Goal: Check status: Check status

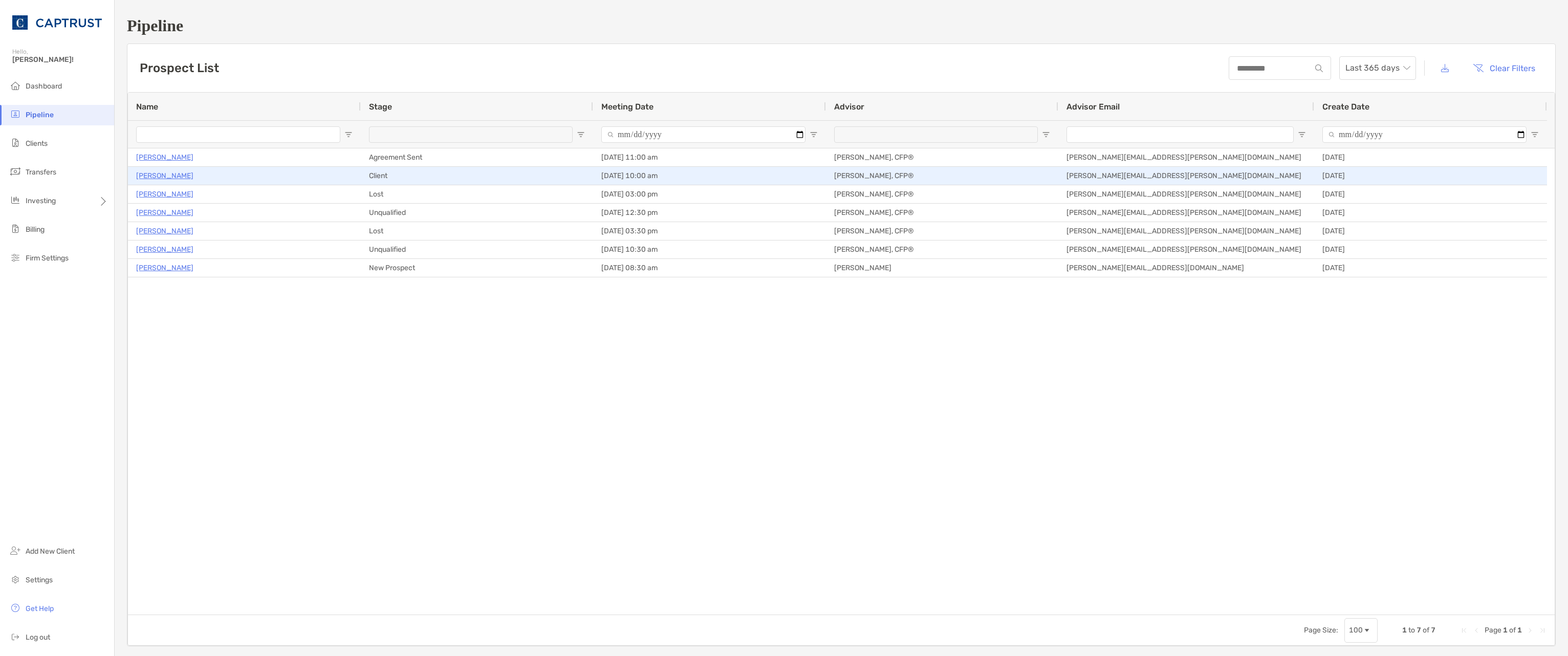
click at [154, 174] on p "[PERSON_NAME]" at bounding box center [164, 176] width 57 height 12
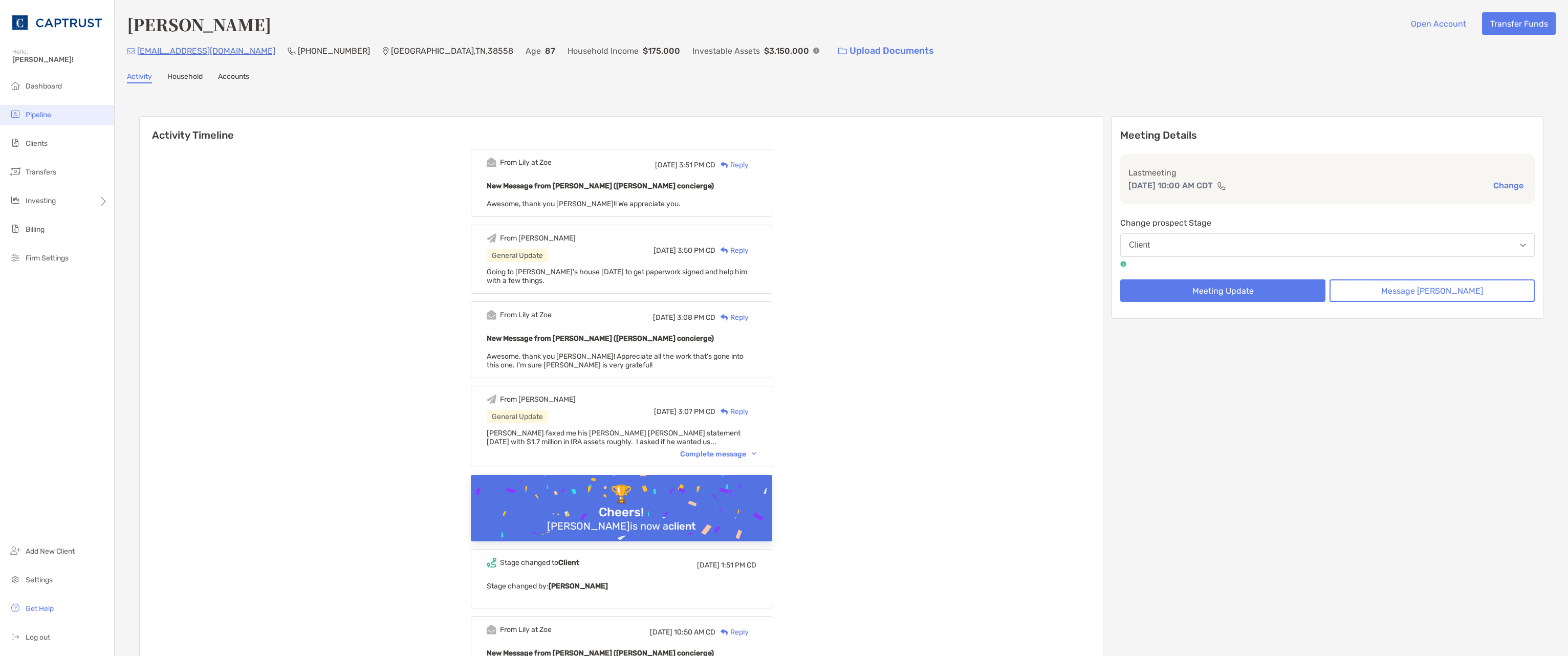
click at [34, 115] on span "Pipeline" at bounding box center [38, 115] width 26 height 9
